Goal: Information Seeking & Learning: Learn about a topic

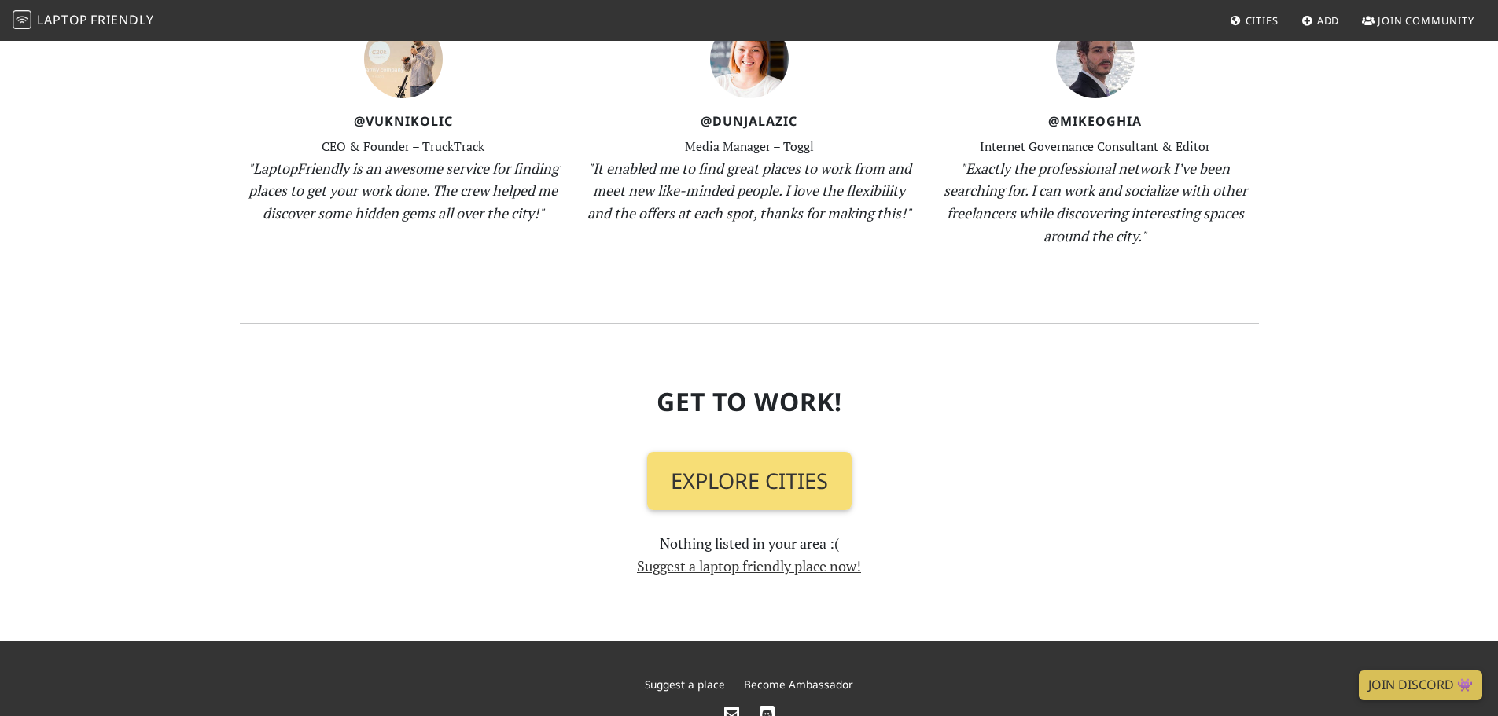
scroll to position [1690, 0]
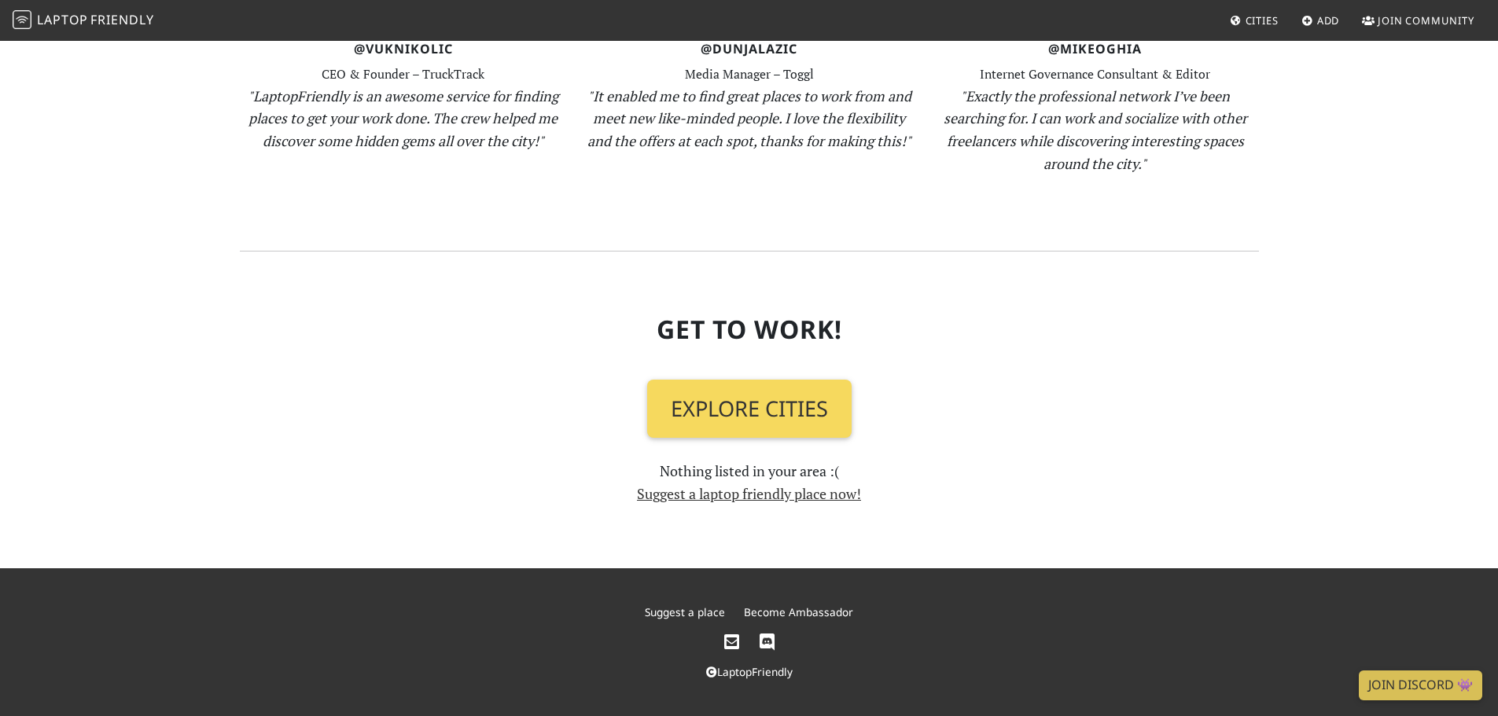
click at [723, 407] on link "Explore Cities" at bounding box center [749, 409] width 204 height 58
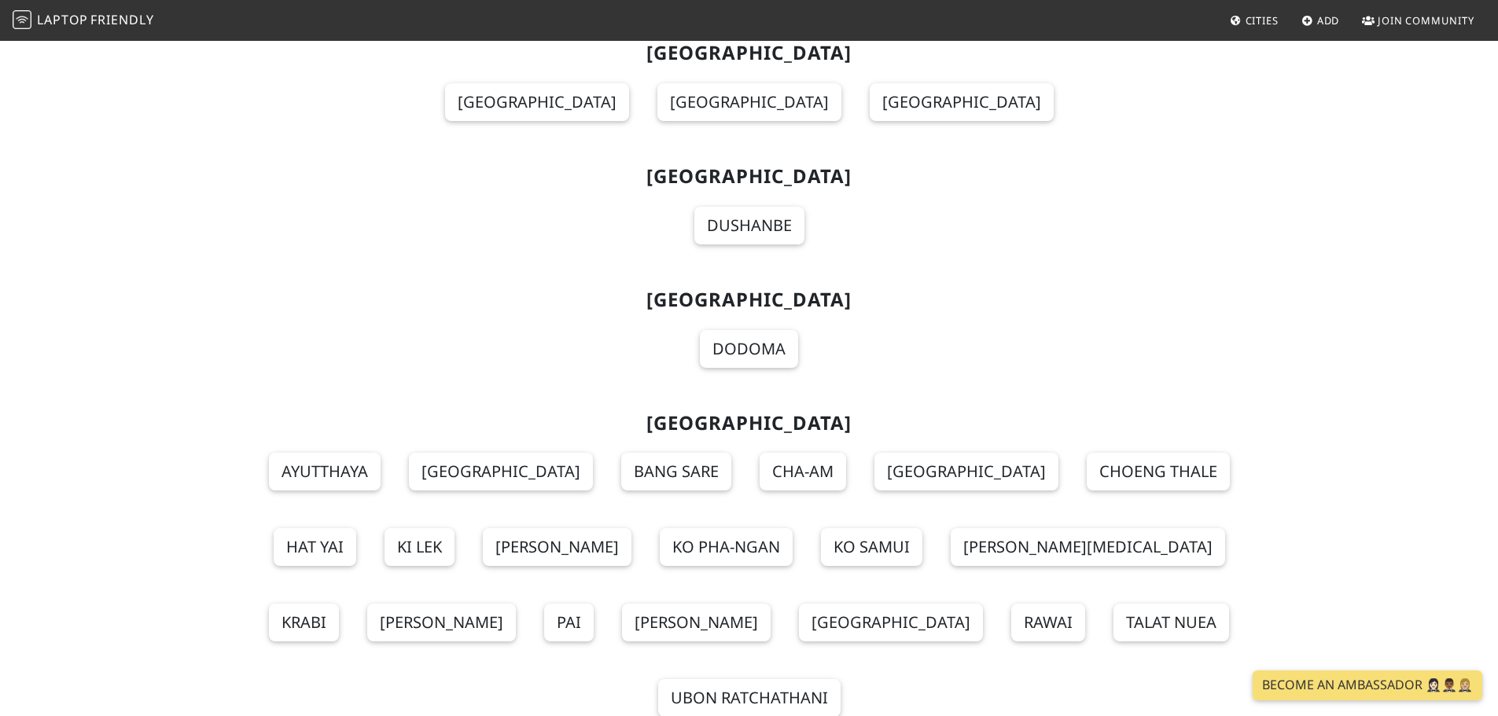
scroll to position [17334, 0]
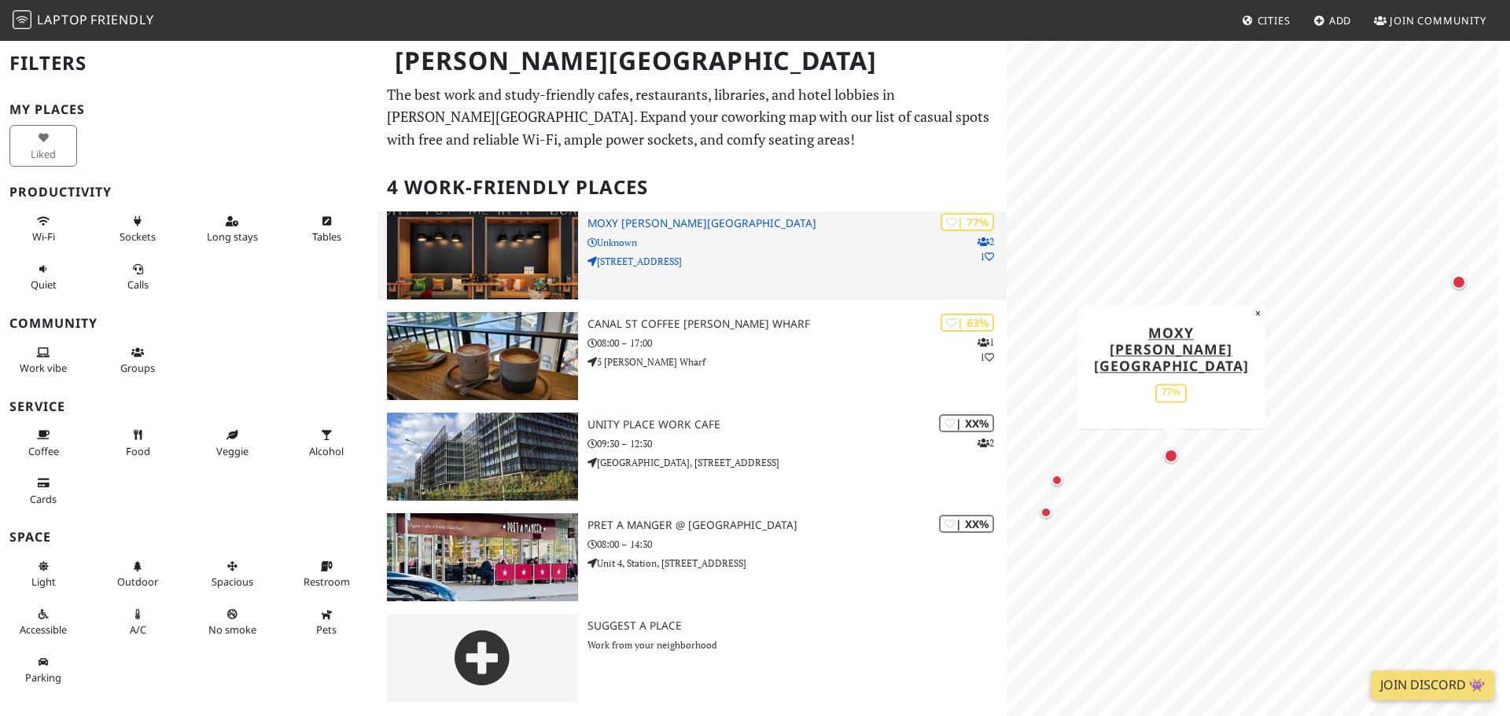
click at [641, 237] on p "Unknown" at bounding box center [796, 242] width 419 height 15
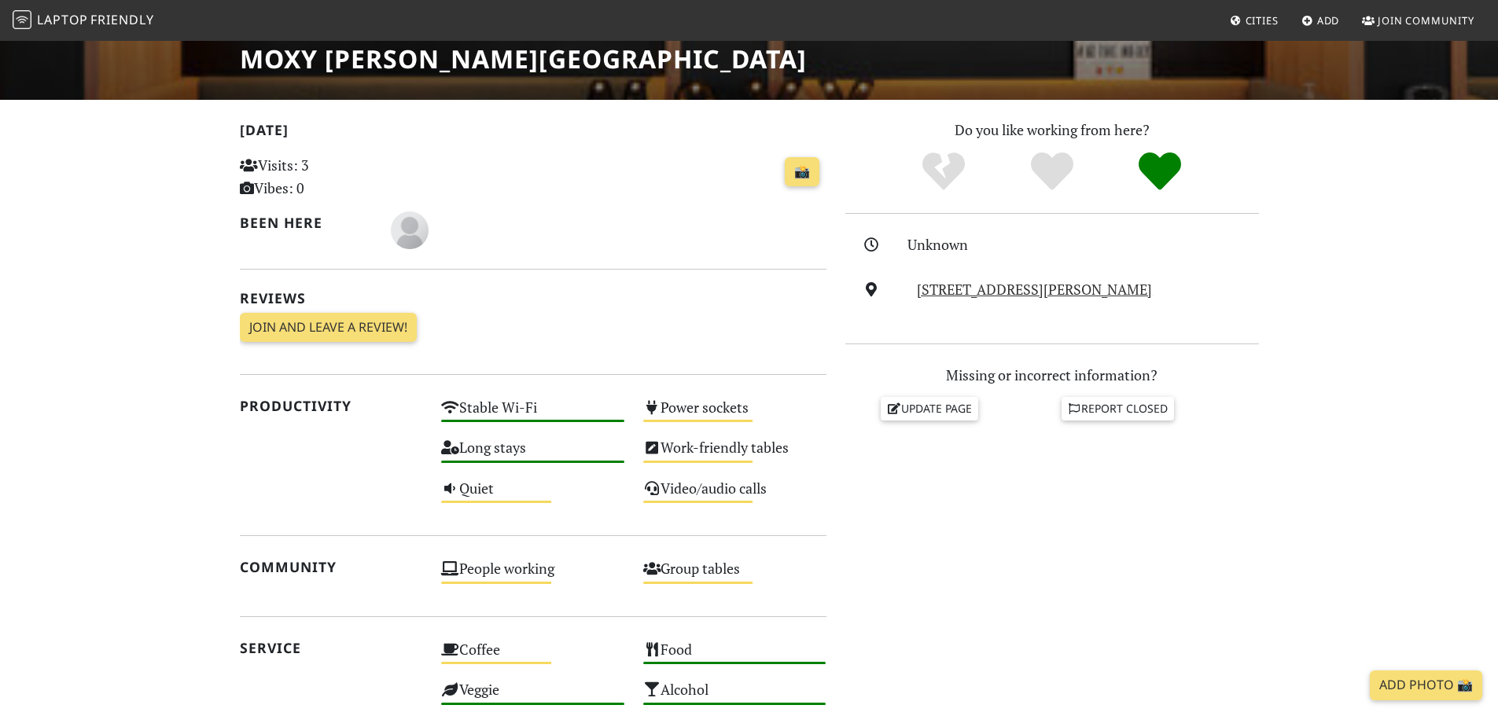
scroll to position [393, 0]
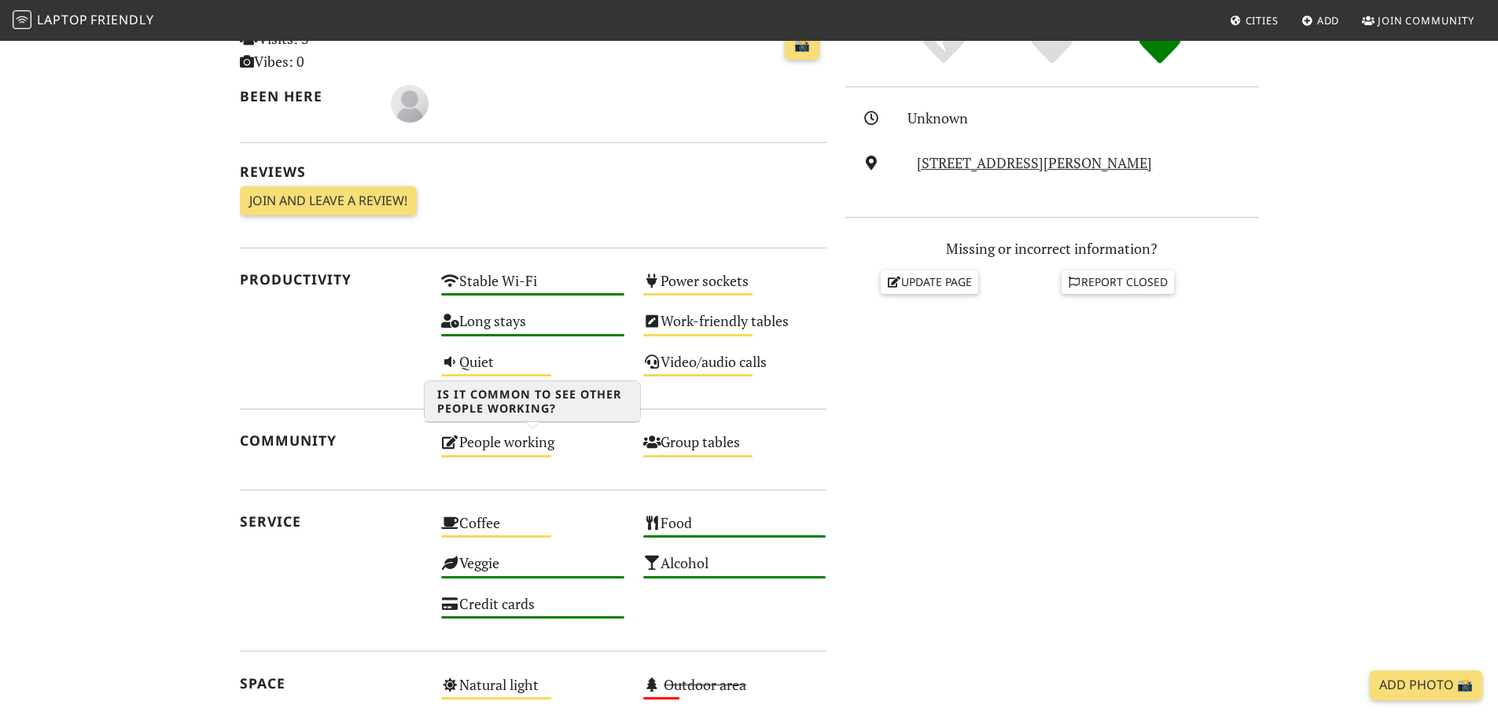
click at [533, 448] on div "People working Medium" at bounding box center [533, 449] width 202 height 40
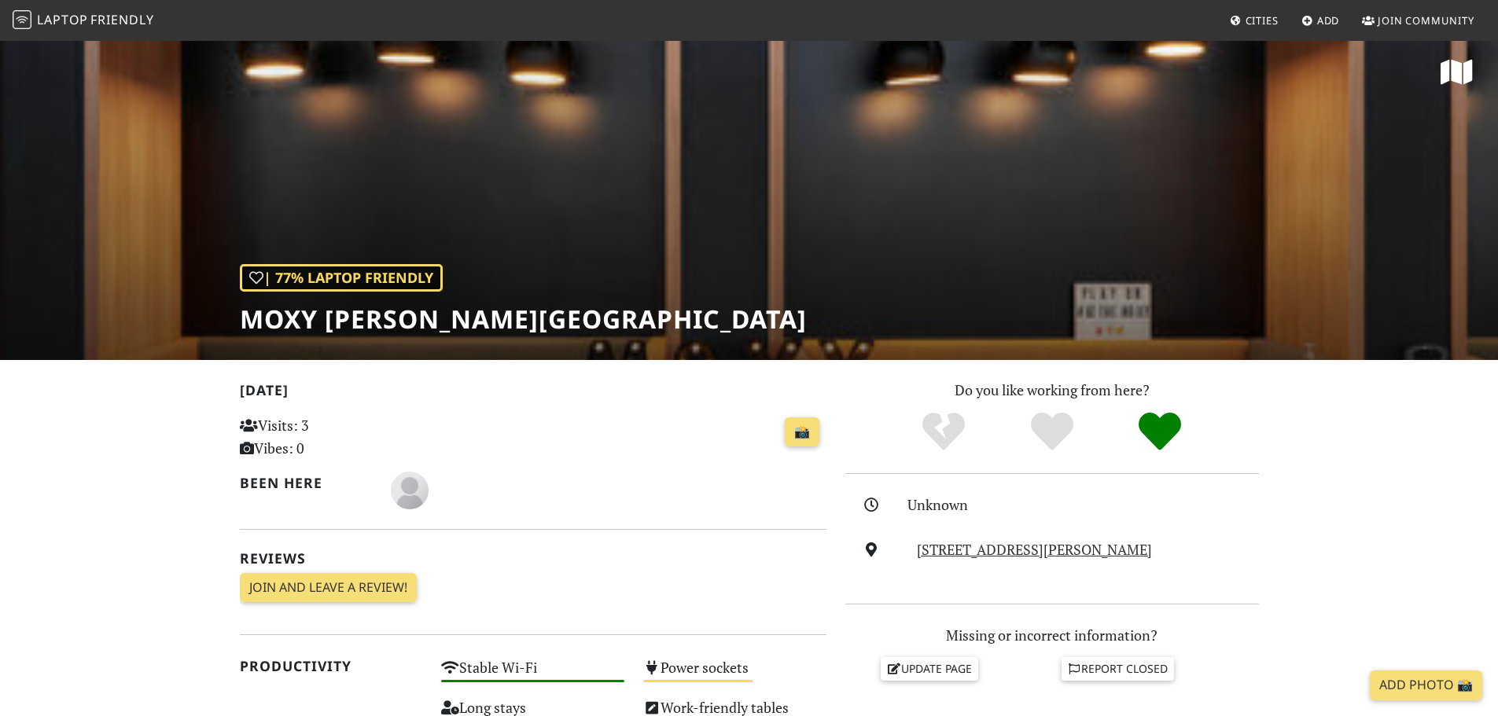
scroll to position [0, 0]
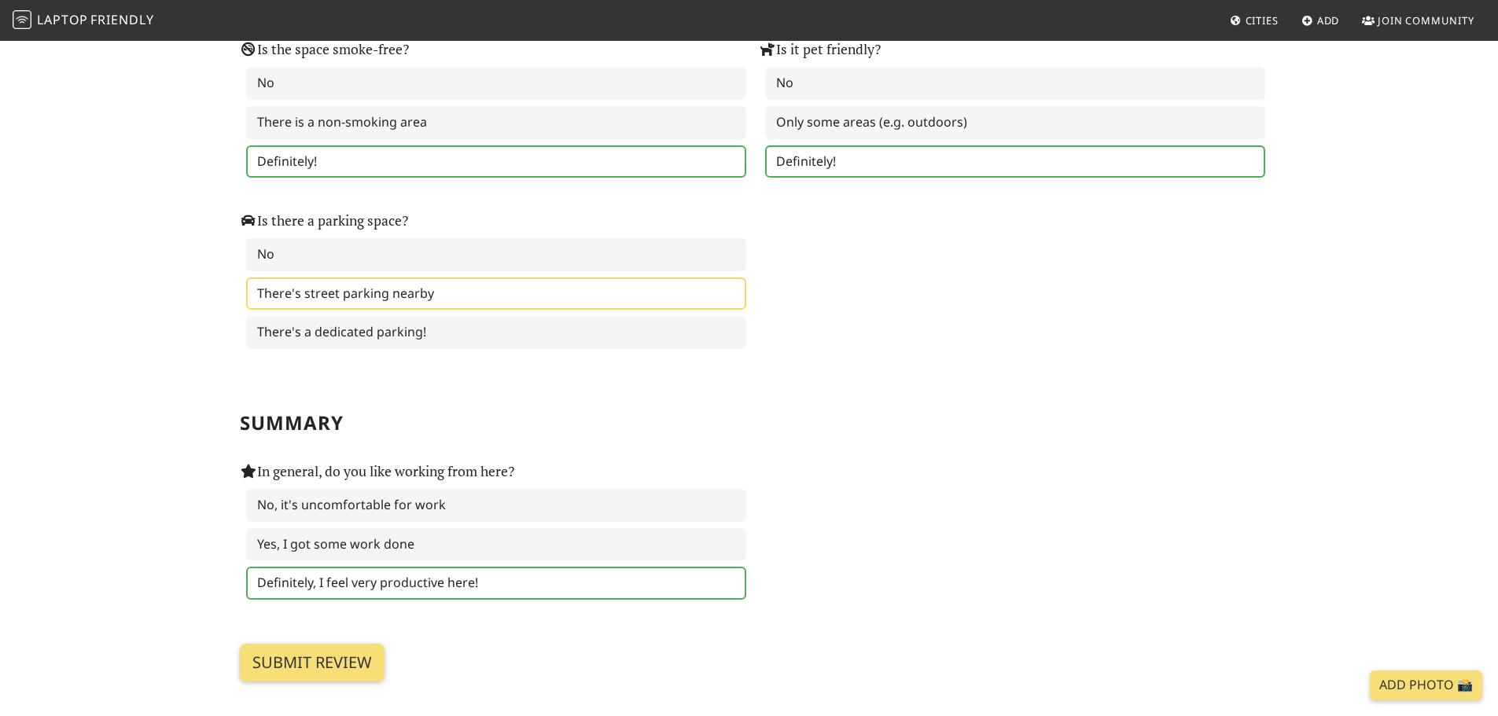
scroll to position [2202, 0]
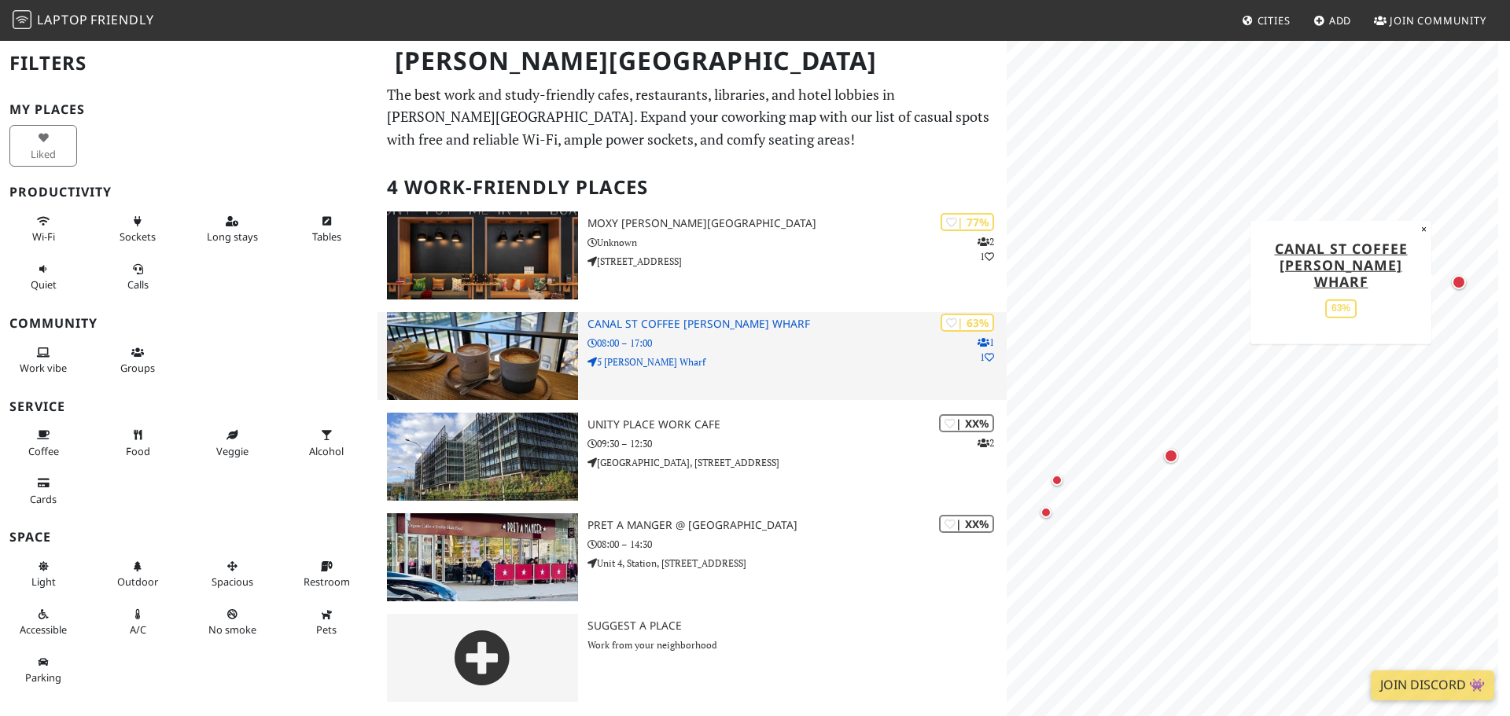
click at [635, 318] on h3 "Canal St Coffee [PERSON_NAME] Wharf" at bounding box center [796, 324] width 419 height 13
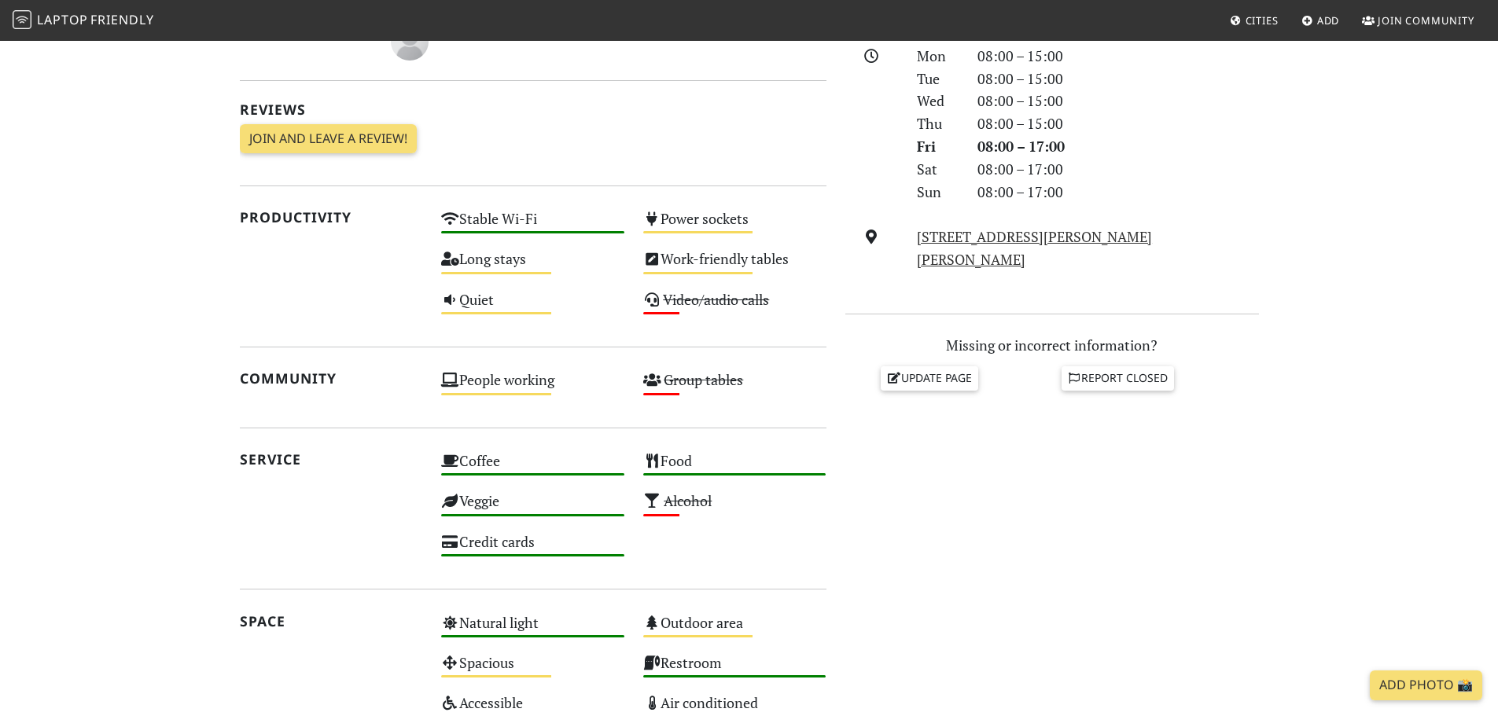
scroll to position [472, 0]
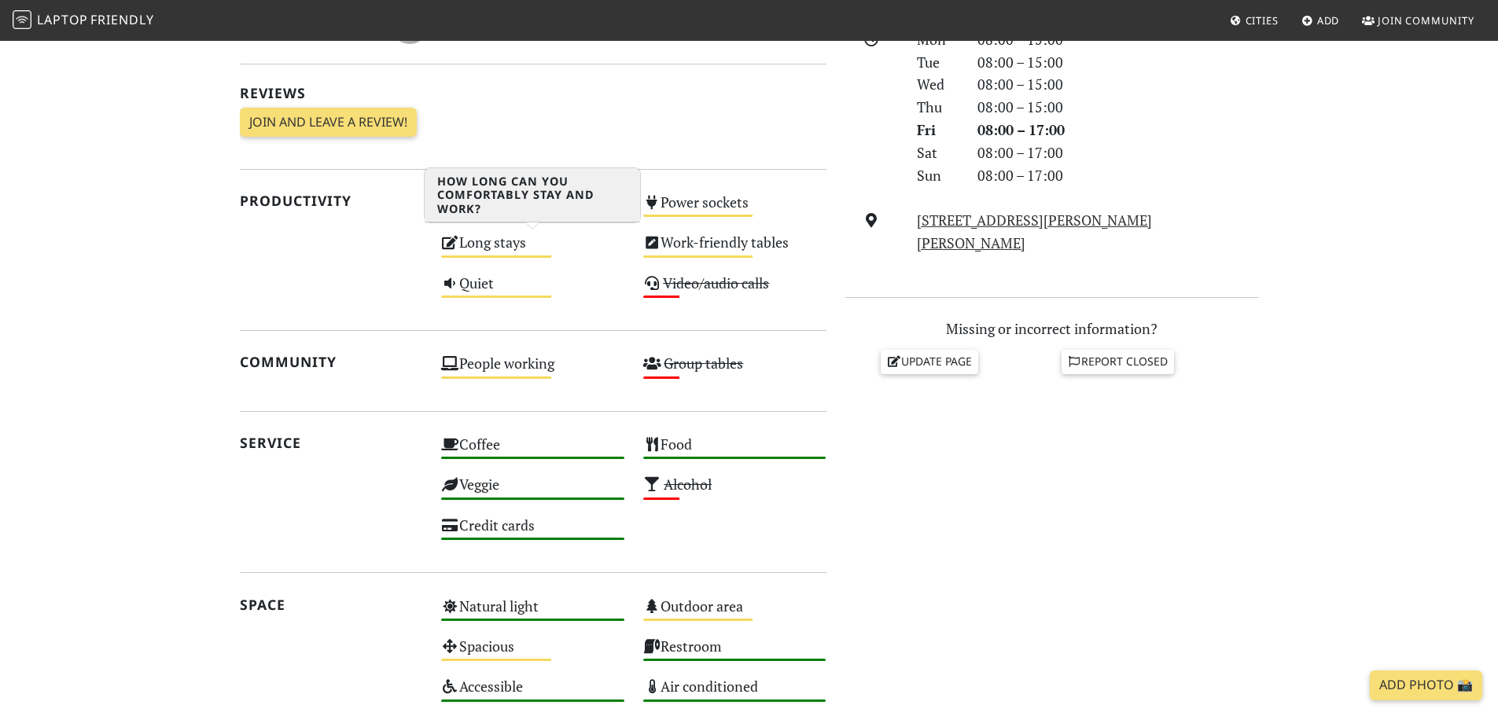
click at [495, 240] on div "Long stays Medium" at bounding box center [533, 250] width 202 height 40
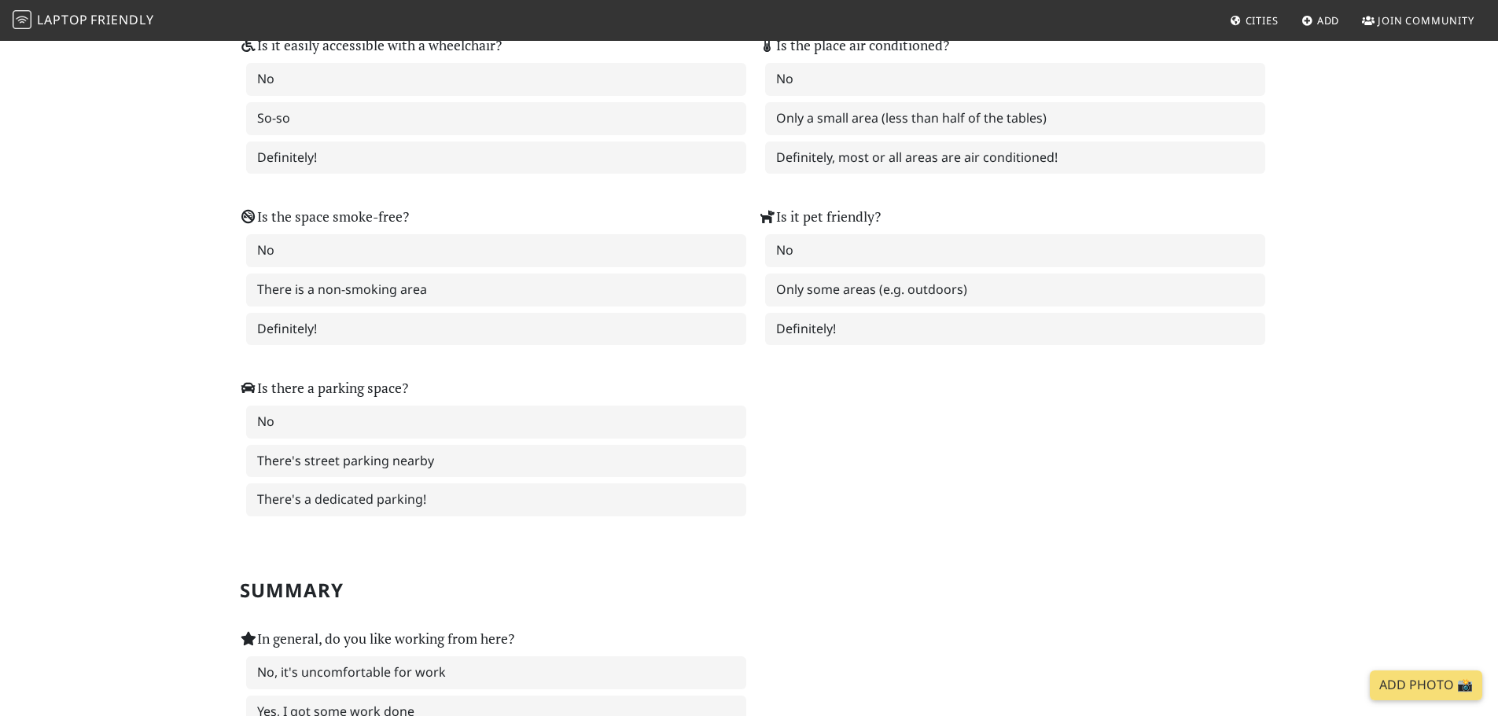
scroll to position [2330, 0]
